Goal: Task Accomplishment & Management: Manage account settings

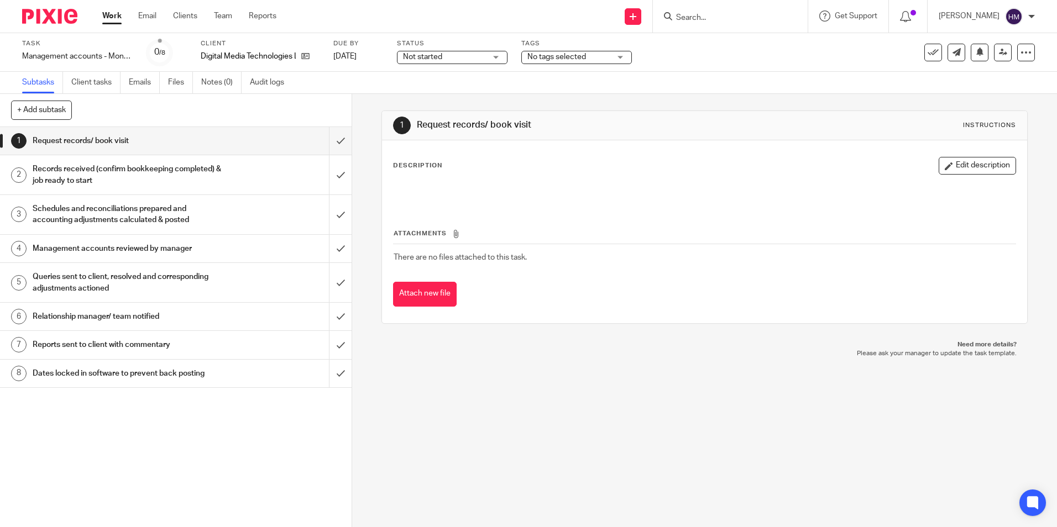
click at [468, 60] on span "Not started" at bounding box center [444, 57] width 83 height 12
click at [447, 102] on li "In progress" at bounding box center [453, 97] width 109 height 23
click at [589, 57] on span "No tags selected" at bounding box center [568, 57] width 83 height 12
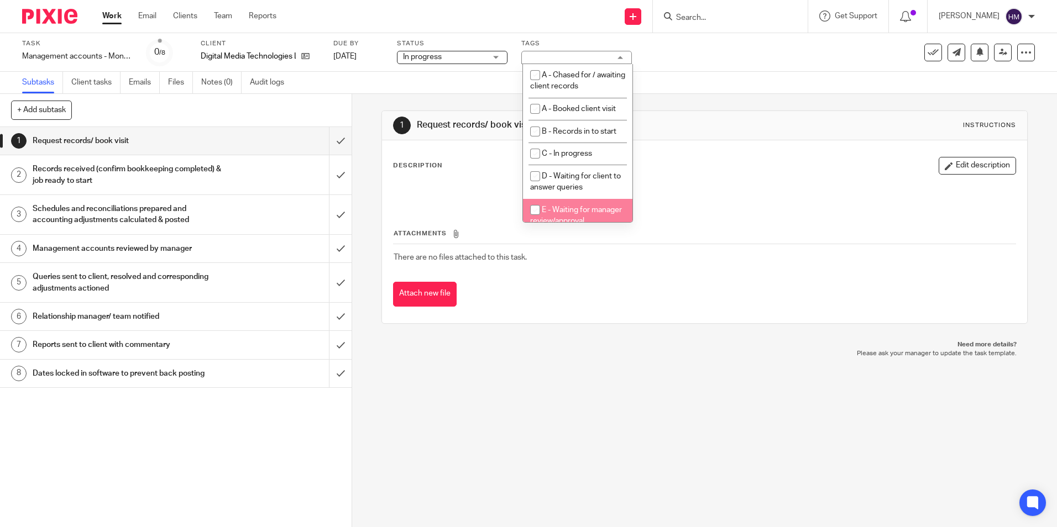
click at [571, 210] on span "E - Waiting for manager review/approval" at bounding box center [576, 215] width 92 height 19
checkbox input "true"
click at [999, 54] on link at bounding box center [1003, 53] width 18 height 18
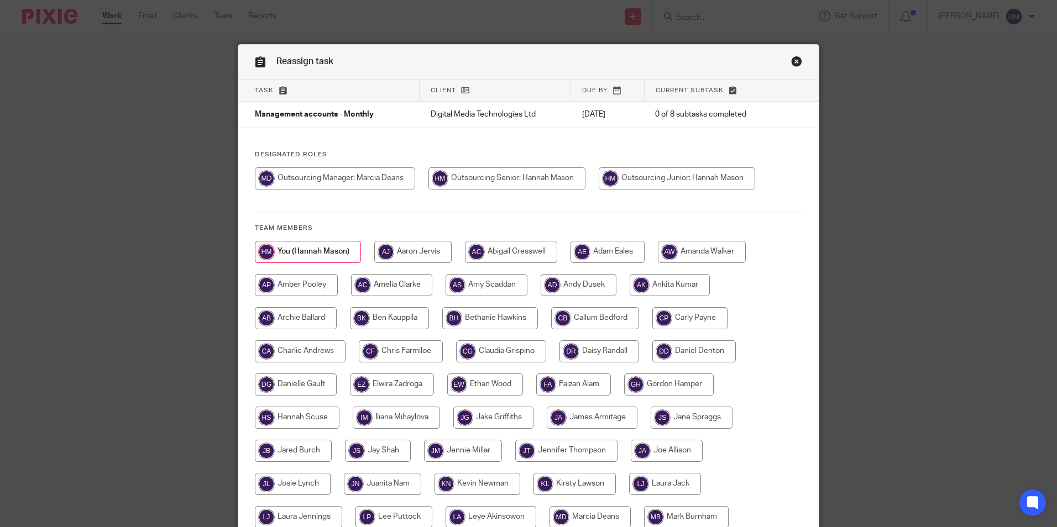
click at [379, 179] on input "radio" at bounding box center [335, 179] width 160 height 22
radio input "true"
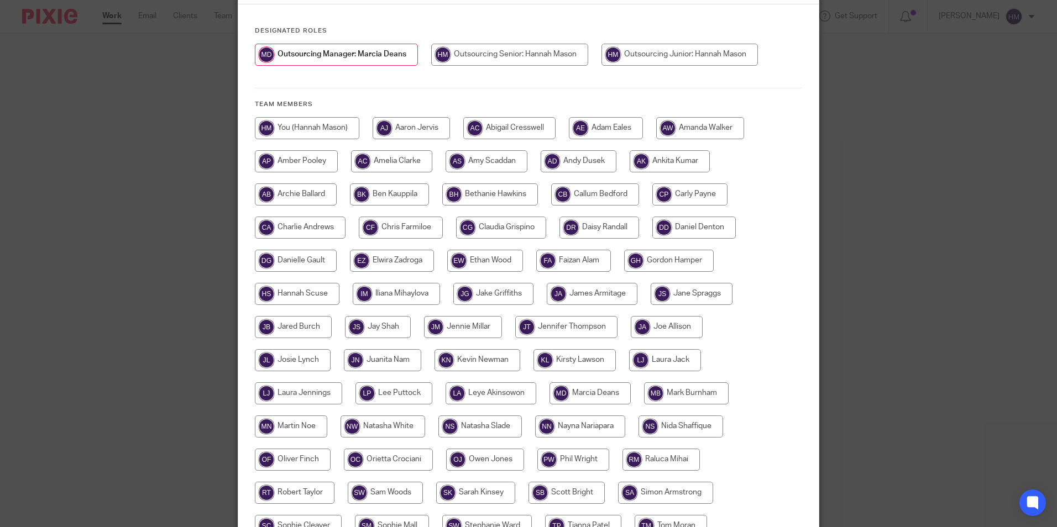
scroll to position [269, 0]
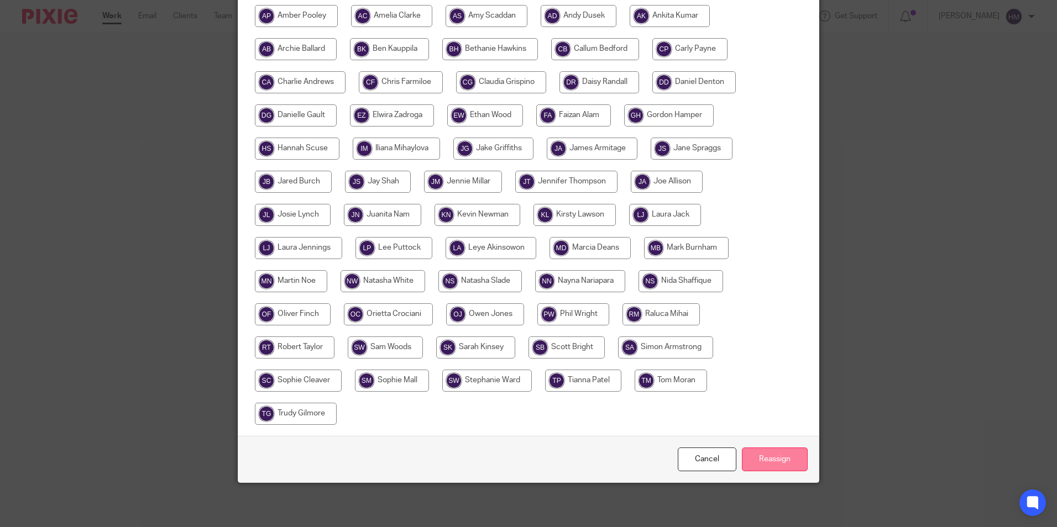
click at [762, 470] on input "Reassign" at bounding box center [775, 460] width 66 height 24
